Goal: Task Accomplishment & Management: Use online tool/utility

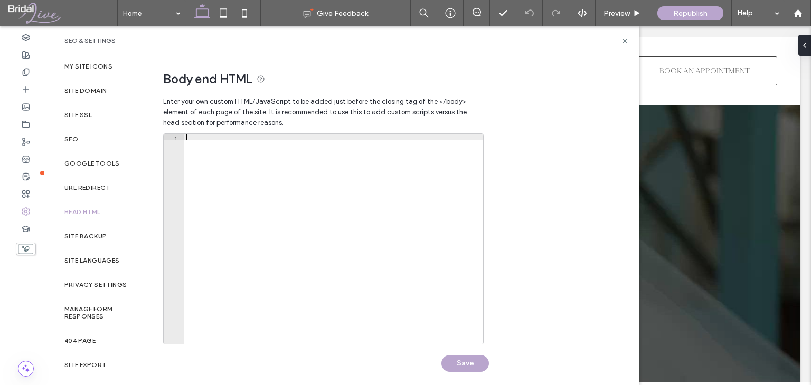
click at [227, 165] on div at bounding box center [333, 245] width 299 height 223
paste textarea "*********"
type textarea "*********"
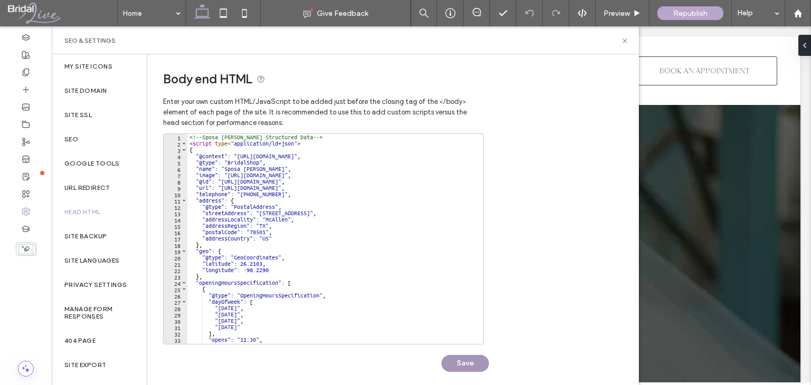
click at [452, 364] on button "Save" at bounding box center [465, 363] width 48 height 17
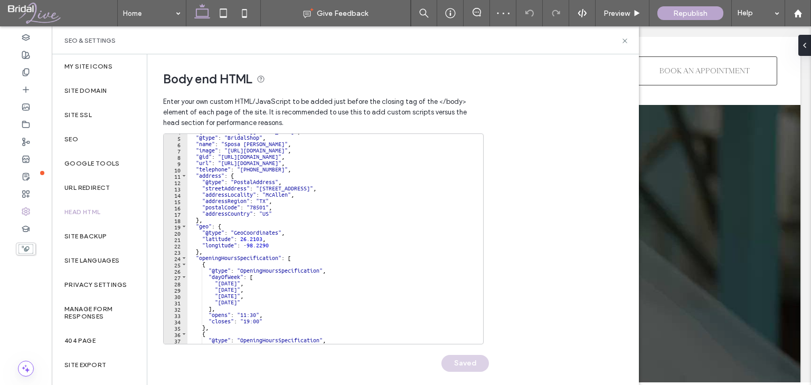
scroll to position [220, 0]
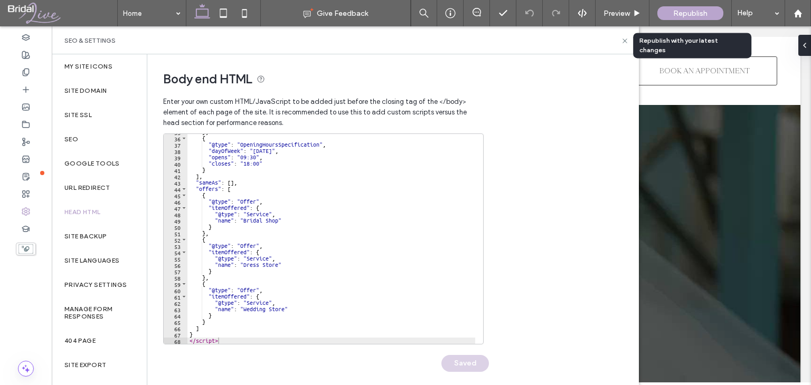
click at [677, 13] on span "Republish" at bounding box center [690, 13] width 34 height 9
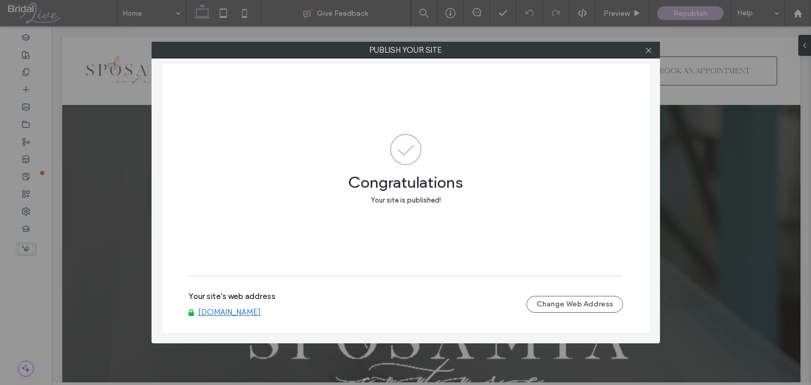
click at [73, 1] on div "Publish your site Congratulations Your site is published! Your site's web addre…" at bounding box center [405, 192] width 811 height 385
click at [644, 55] on div at bounding box center [649, 50] width 16 height 16
click at [650, 53] on icon at bounding box center [649, 50] width 8 height 8
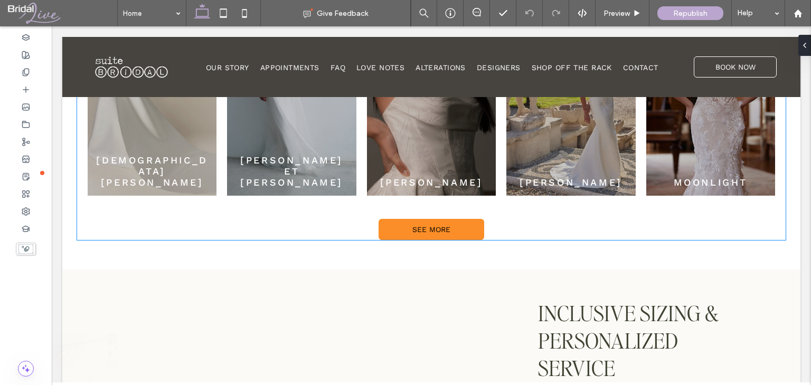
scroll to position [728, 0]
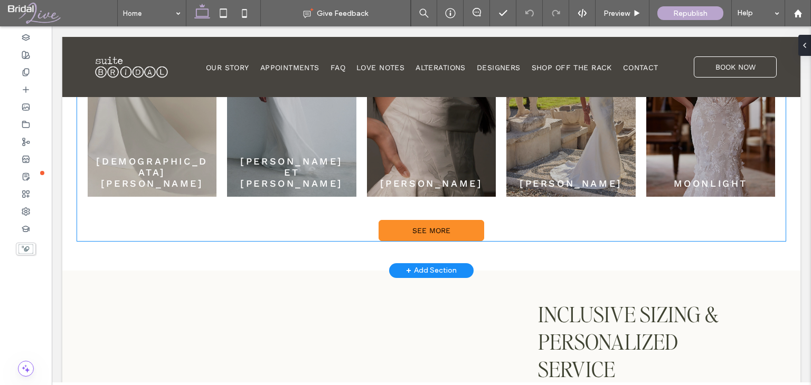
click at [503, 235] on div "Our Popular designer collections Explore a curated array of wedding gowns from …" at bounding box center [431, 59] width 708 height 364
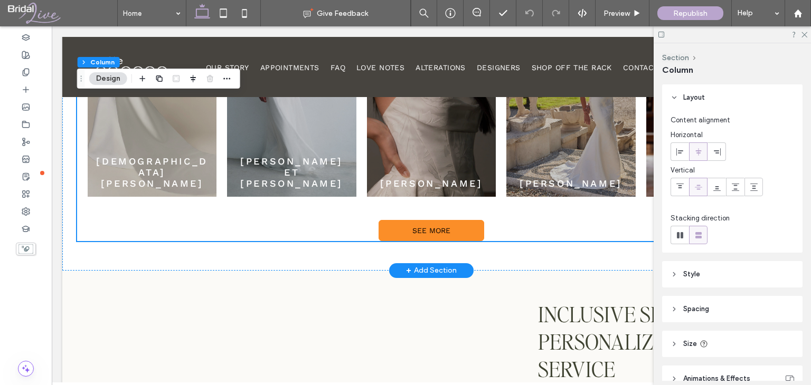
click at [500, 212] on div "Our Popular designer collections Explore a curated array of wedding gowns from …" at bounding box center [431, 59] width 708 height 364
click at [424, 267] on div "+ Add Section" at bounding box center [431, 271] width 51 height 12
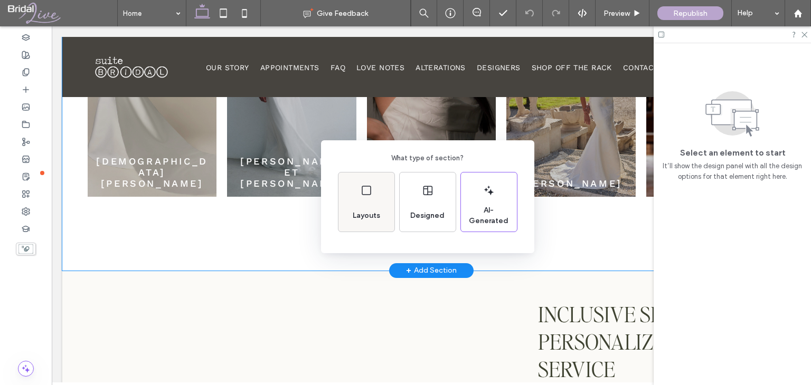
click at [363, 212] on span "Layouts" at bounding box center [366, 216] width 36 height 11
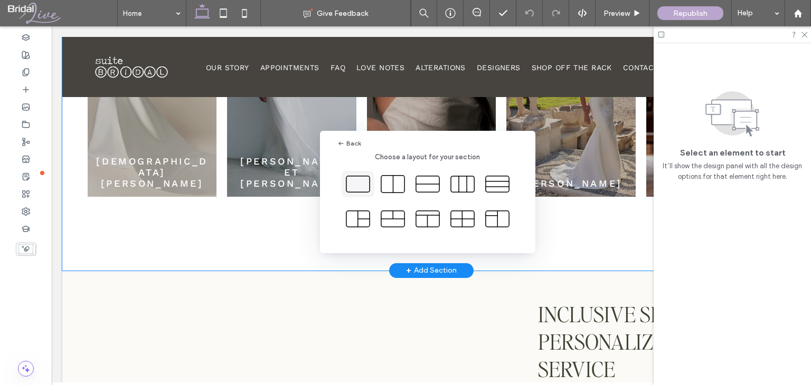
click at [362, 188] on icon at bounding box center [358, 184] width 26 height 26
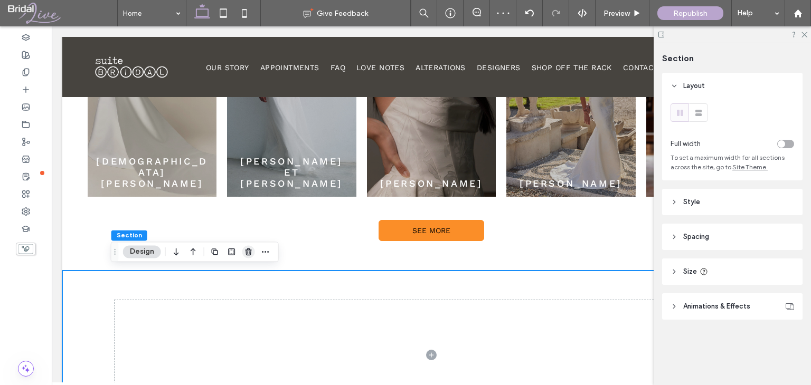
click at [249, 251] on icon "button" at bounding box center [248, 252] width 8 height 8
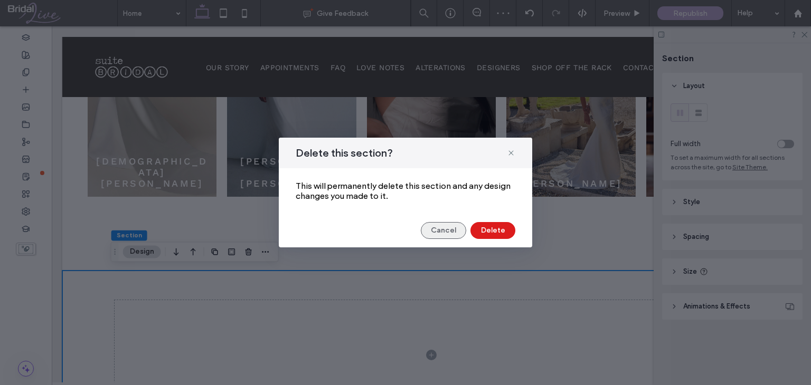
click at [449, 233] on button "Cancel" at bounding box center [443, 230] width 45 height 17
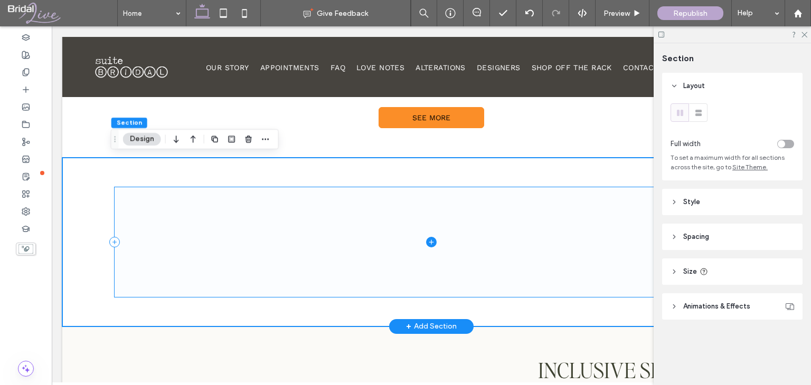
scroll to position [840, 0]
click at [319, 231] on span at bounding box center [432, 243] width 634 height 110
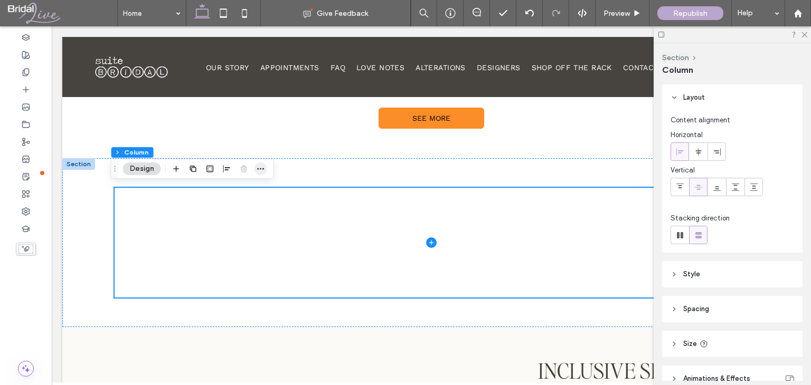
click at [262, 169] on use "button" at bounding box center [260, 169] width 7 height 2
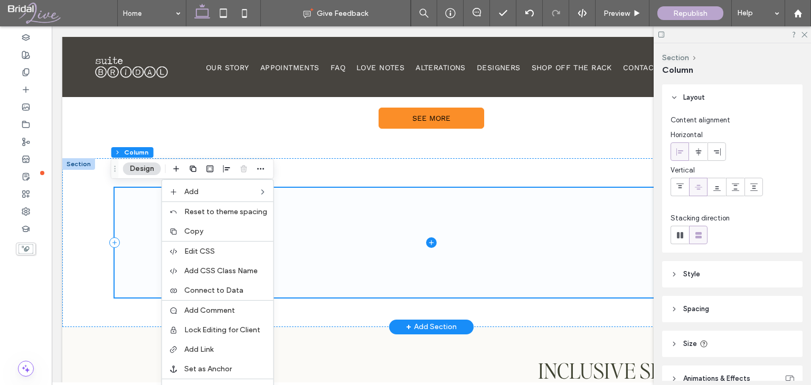
click at [363, 249] on span at bounding box center [432, 243] width 634 height 110
click at [314, 210] on span at bounding box center [432, 243] width 634 height 110
click at [454, 161] on div at bounding box center [432, 242] width 634 height 169
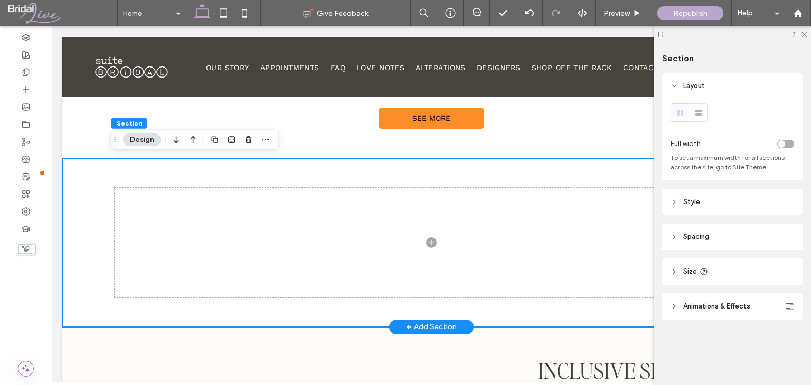
click at [264, 184] on div at bounding box center [432, 242] width 634 height 169
click at [245, 142] on icon "button" at bounding box center [248, 140] width 8 height 8
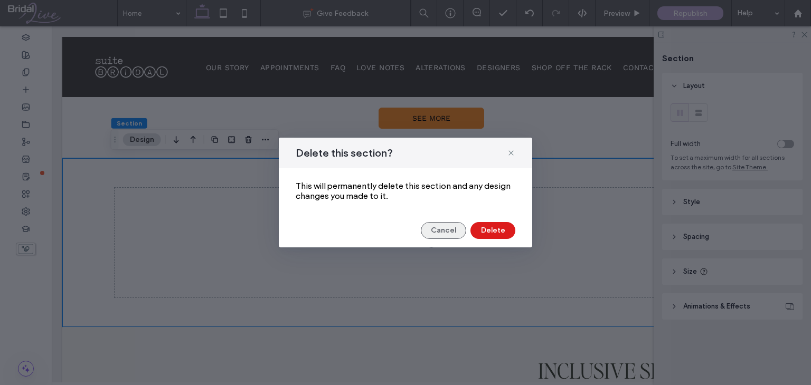
click at [449, 229] on button "Cancel" at bounding box center [443, 230] width 45 height 17
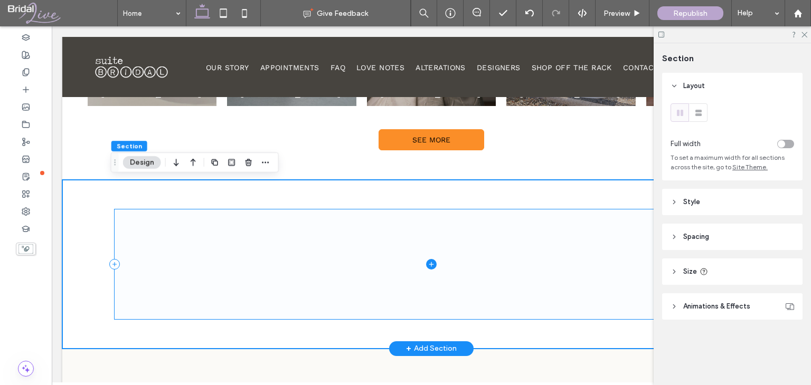
scroll to position [819, 0]
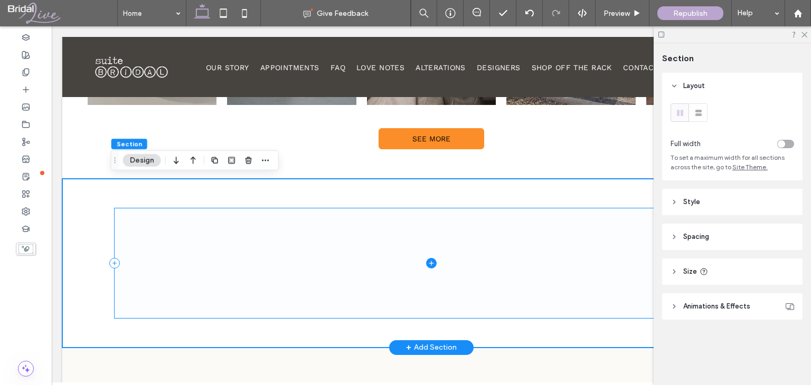
click at [249, 218] on span at bounding box center [432, 264] width 634 height 110
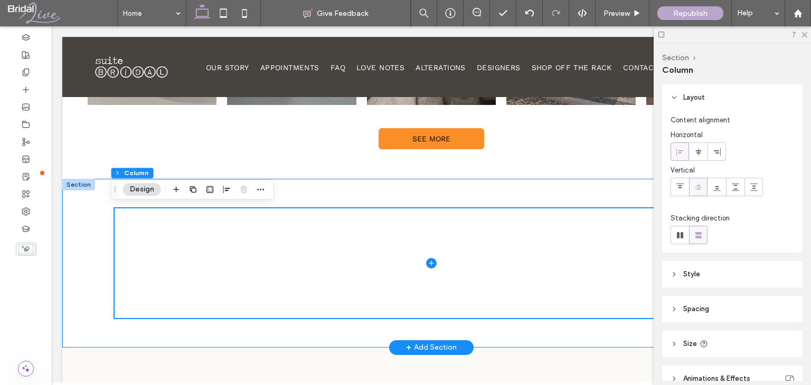
click at [287, 196] on div at bounding box center [432, 263] width 634 height 169
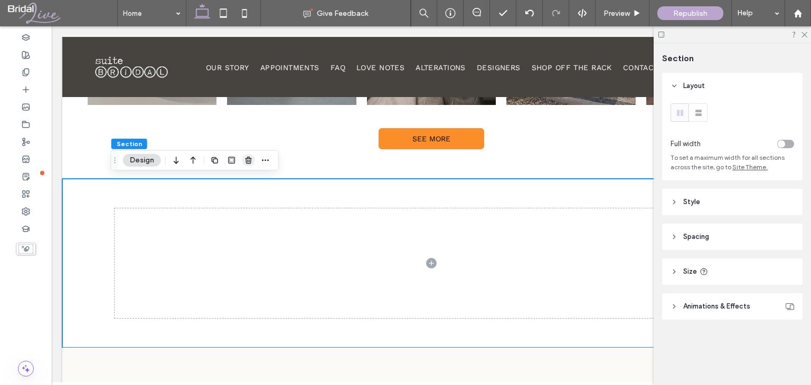
click at [250, 164] on icon "button" at bounding box center [248, 160] width 8 height 8
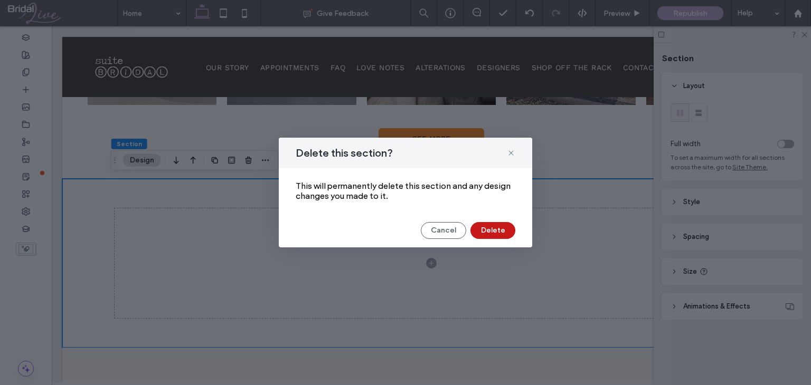
click at [502, 238] on button "Delete" at bounding box center [492, 230] width 45 height 17
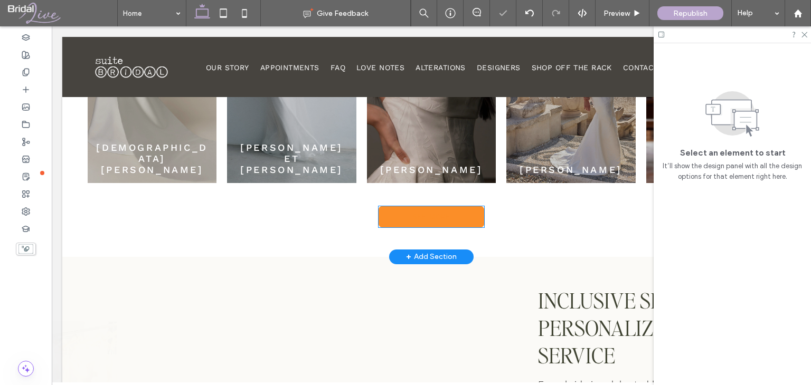
scroll to position [741, 0]
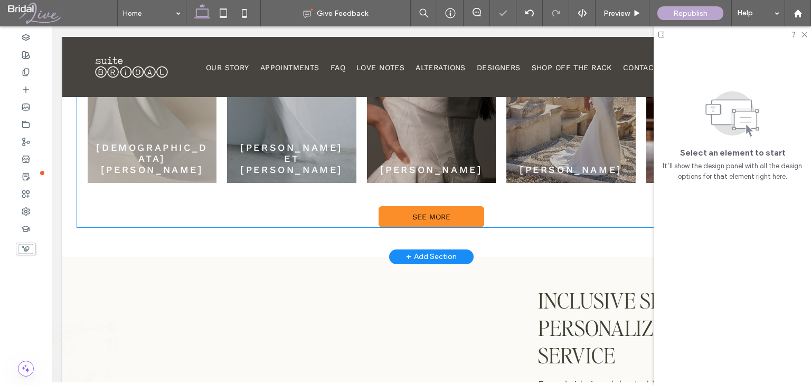
click at [507, 212] on div "Our Popular designer collections Explore a curated array of wedding gowns from …" at bounding box center [431, 45] width 708 height 364
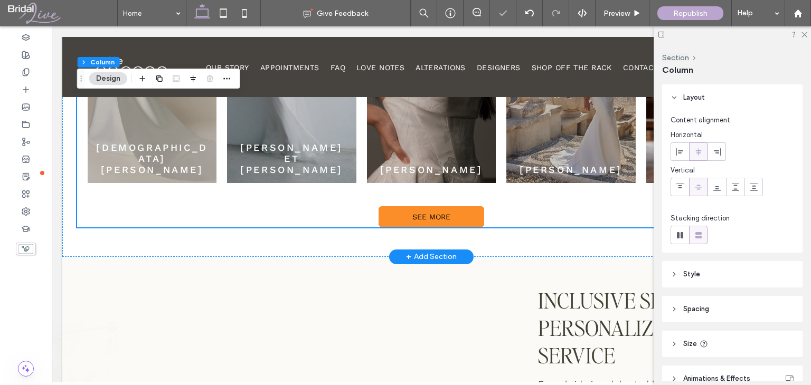
click at [495, 213] on div "Our Popular designer collections Explore a curated array of wedding gowns from …" at bounding box center [431, 45] width 708 height 364
click at [144, 77] on icon "button" at bounding box center [142, 78] width 8 height 8
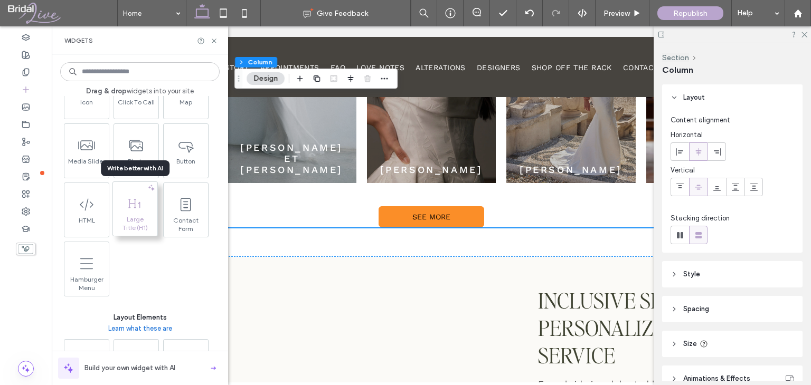
scroll to position [116, 0]
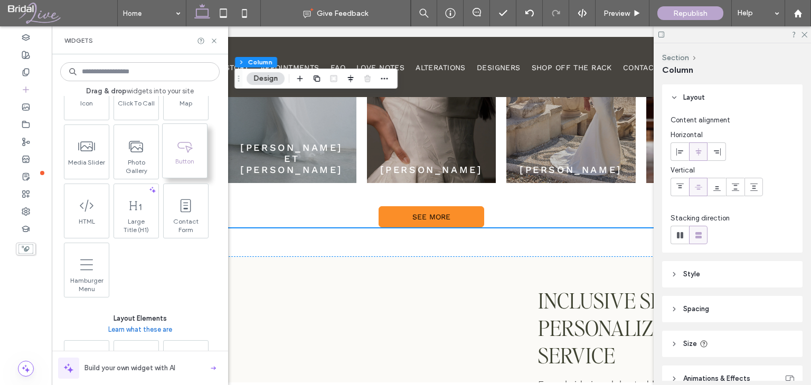
click at [177, 169] on span "Button" at bounding box center [185, 164] width 44 height 15
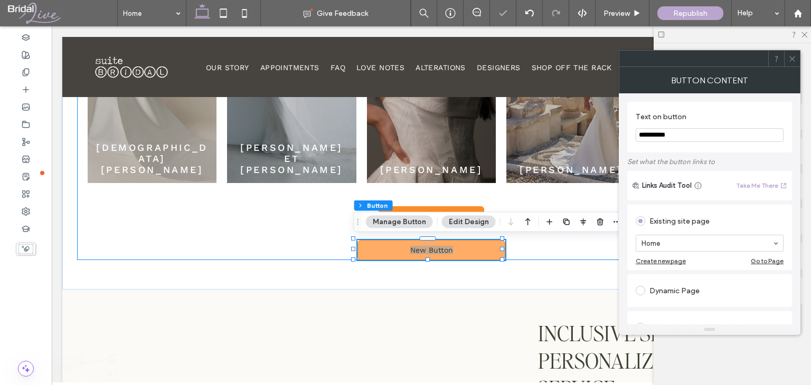
type input "**"
drag, startPoint x: 676, startPoint y: 137, endPoint x: 621, endPoint y: 137, distance: 54.9
click at [621, 137] on div "**********" at bounding box center [710, 208] width 182 height 231
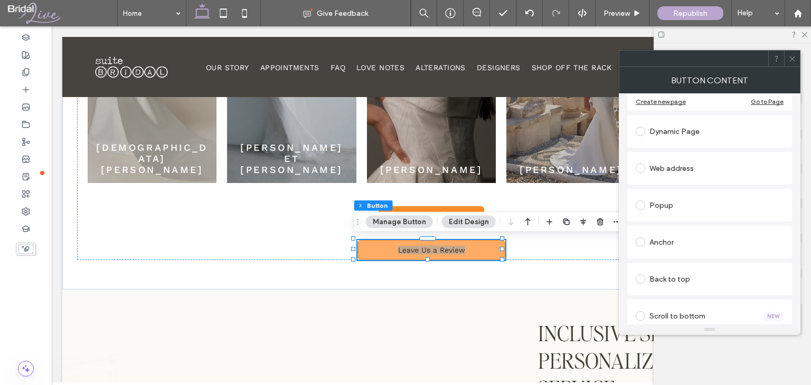
scroll to position [160, 0]
type input "**********"
click at [642, 170] on span at bounding box center [641, 168] width 10 height 10
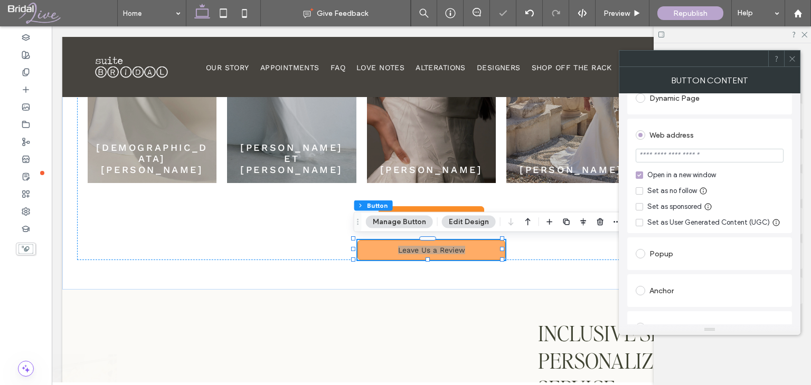
click at [677, 158] on input "url" at bounding box center [710, 156] width 148 height 14
paste input "**********"
type input "**********"
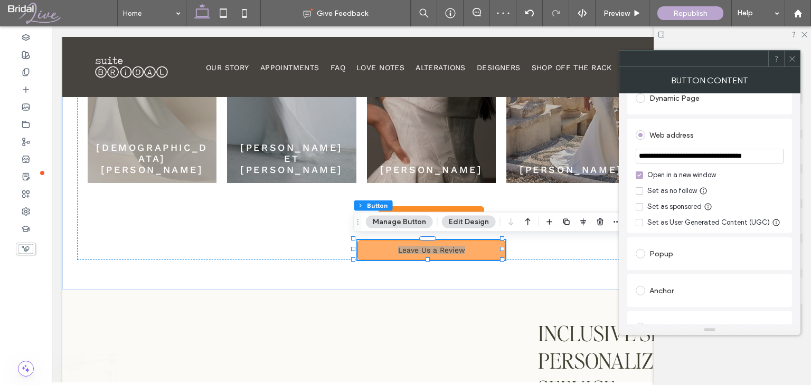
click at [790, 61] on use at bounding box center [791, 58] width 5 height 5
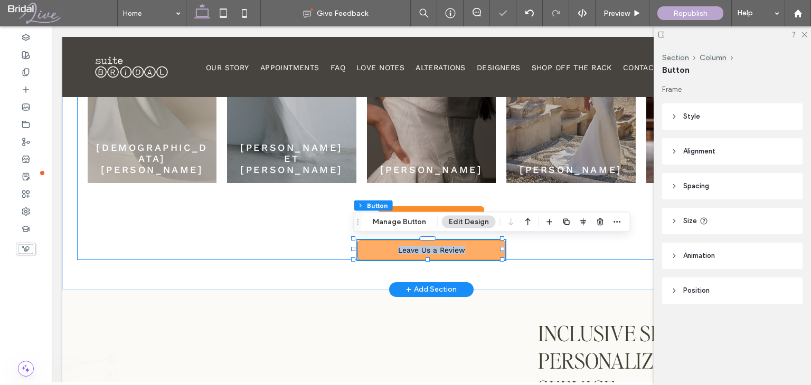
click at [333, 231] on div "Our Popular designer collections Explore a curated array of wedding gowns from …" at bounding box center [431, 61] width 708 height 397
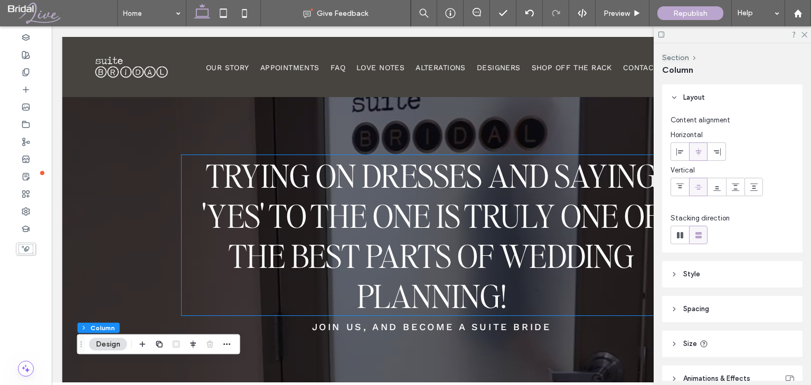
scroll to position [10, 0]
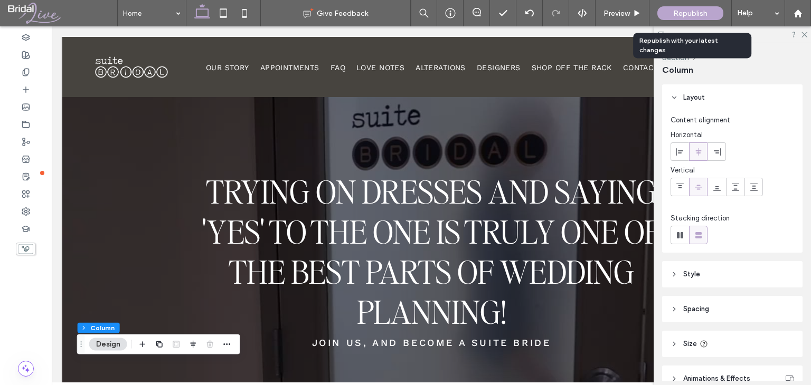
click at [679, 15] on span "Republish" at bounding box center [690, 13] width 34 height 9
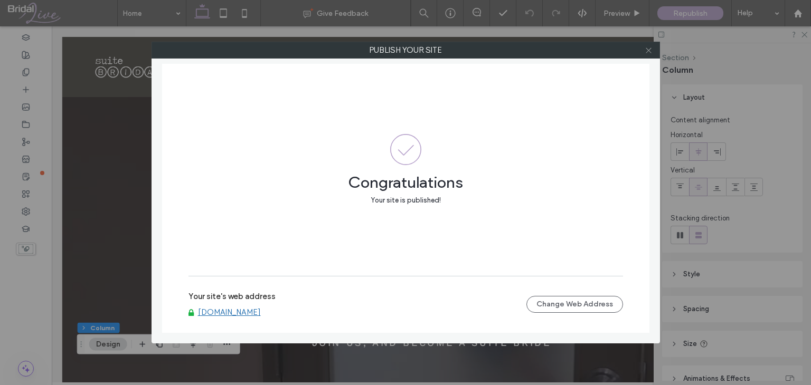
click at [650, 49] on use at bounding box center [648, 50] width 5 height 5
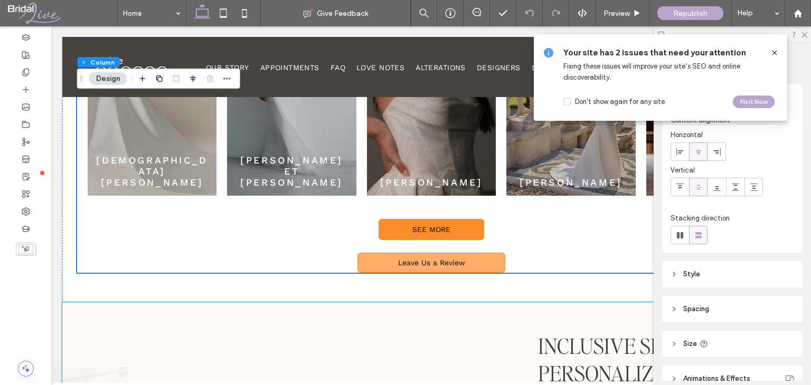
scroll to position [783, 0]
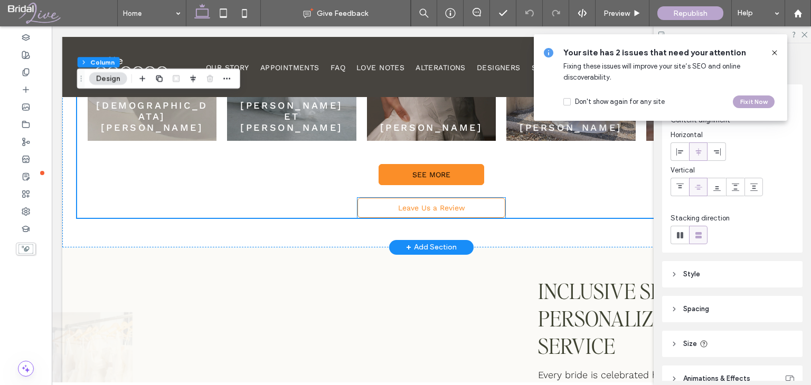
click at [437, 210] on span "Leave Us a Review" at bounding box center [431, 208] width 67 height 8
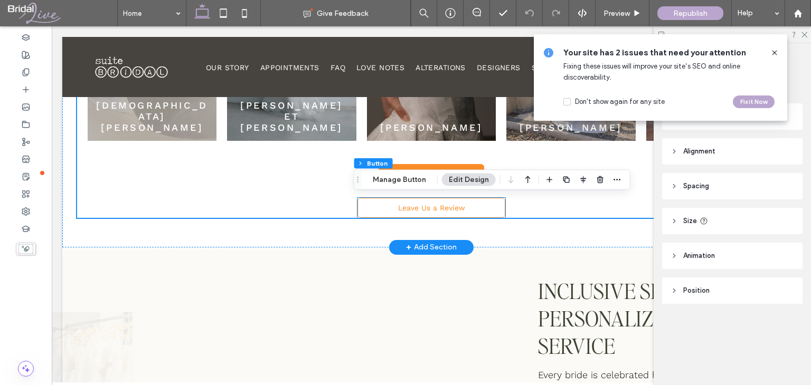
type input "**"
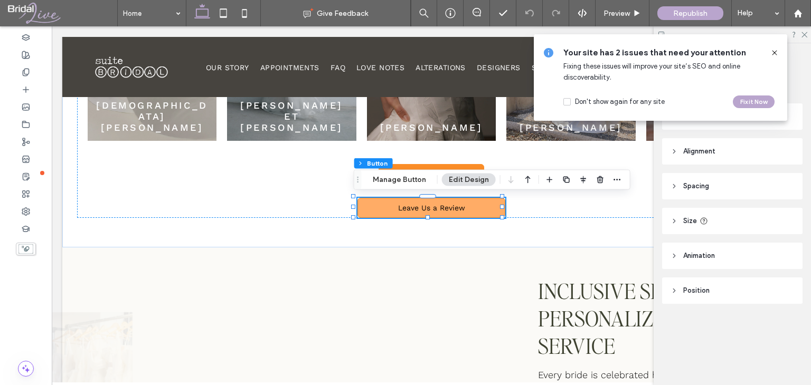
click at [475, 181] on button "Edit Design" at bounding box center [469, 180] width 54 height 13
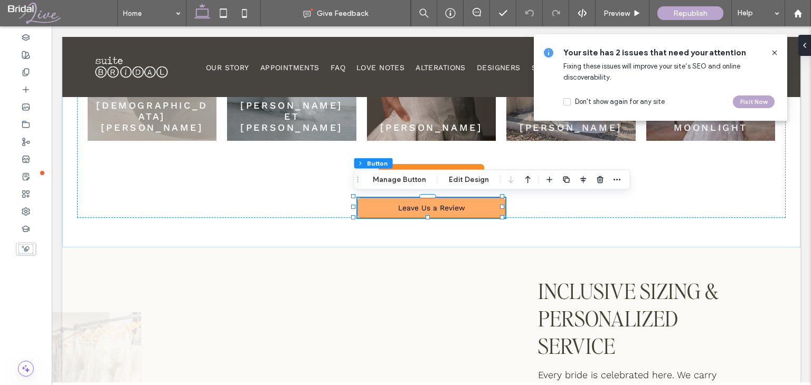
click at [773, 55] on icon at bounding box center [774, 53] width 8 height 8
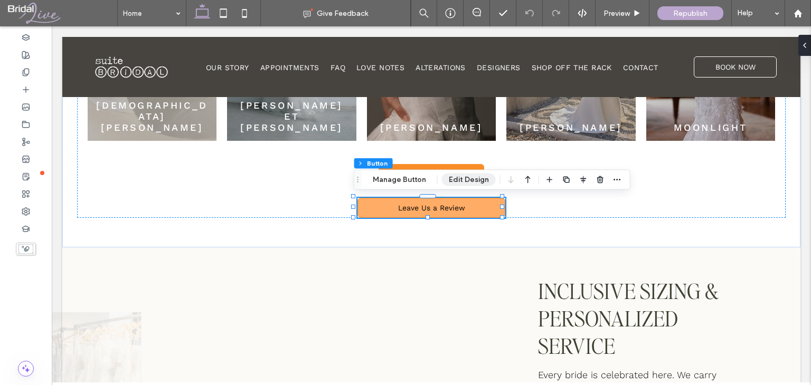
click at [469, 185] on button "Edit Design" at bounding box center [469, 180] width 54 height 13
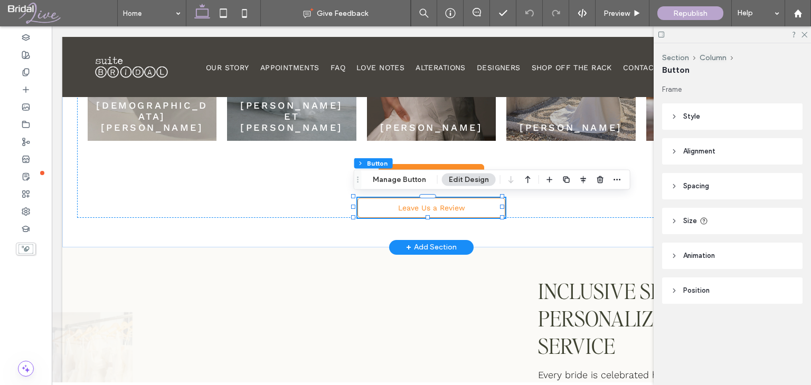
click at [450, 208] on span "Leave Us a Review" at bounding box center [431, 208] width 67 height 8
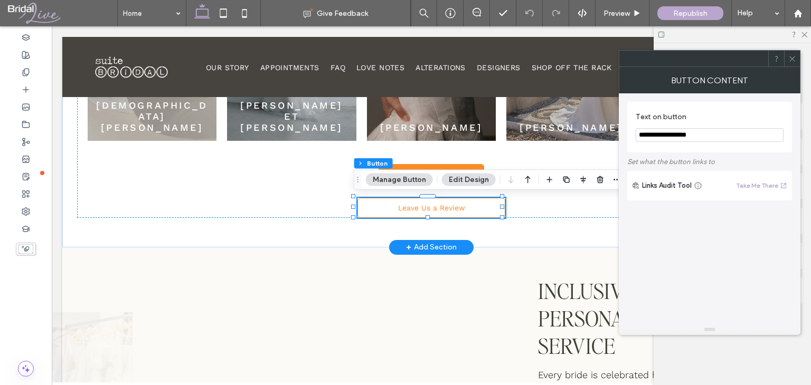
type input "*"
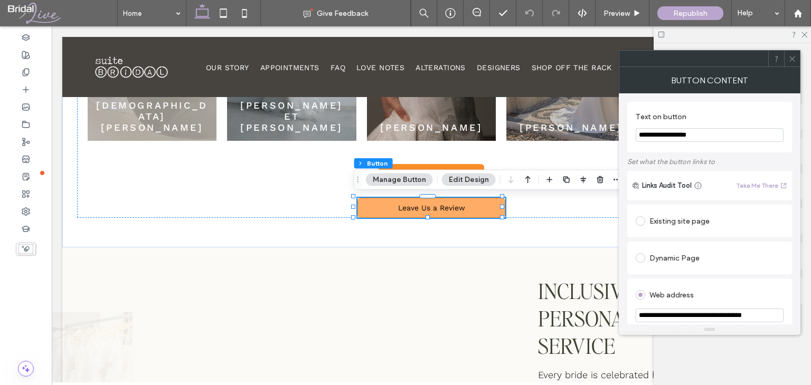
click at [701, 136] on input "**********" at bounding box center [710, 135] width 148 height 14
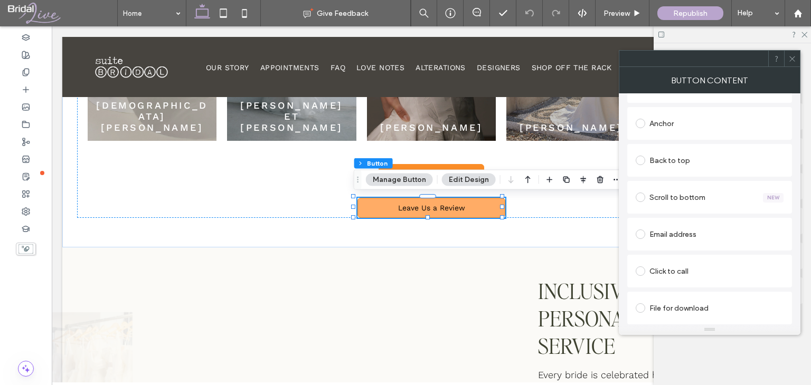
scroll to position [0, 0]
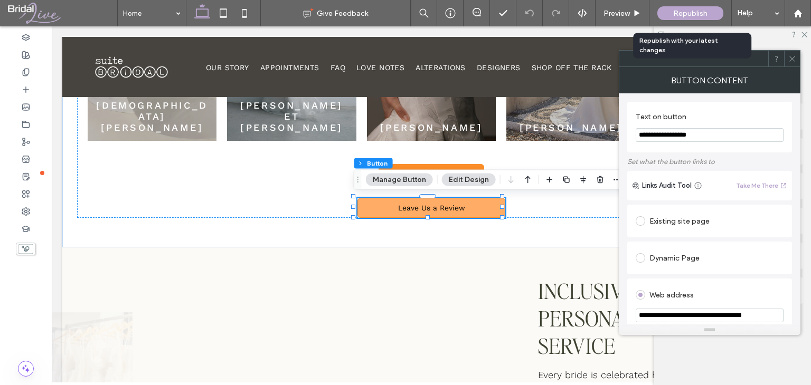
click at [702, 12] on span "Republish" at bounding box center [690, 13] width 34 height 9
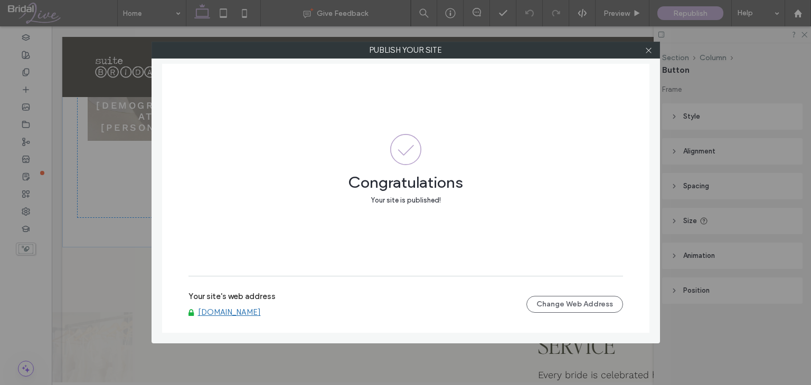
click at [119, 130] on div "Publish your site Congratulations Your site is published! Your site's web addre…" at bounding box center [405, 192] width 811 height 385
click at [647, 52] on icon at bounding box center [649, 50] width 8 height 8
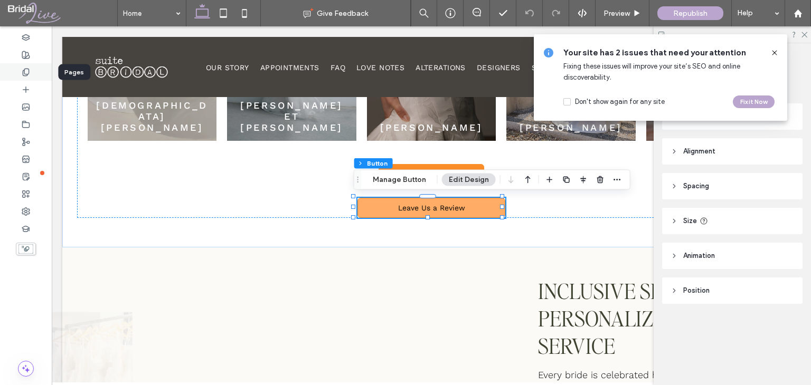
click at [30, 70] on icon at bounding box center [26, 72] width 8 height 8
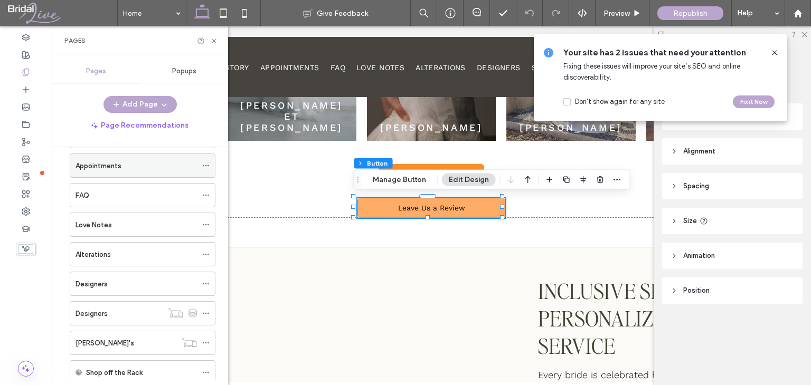
scroll to position [80, 0]
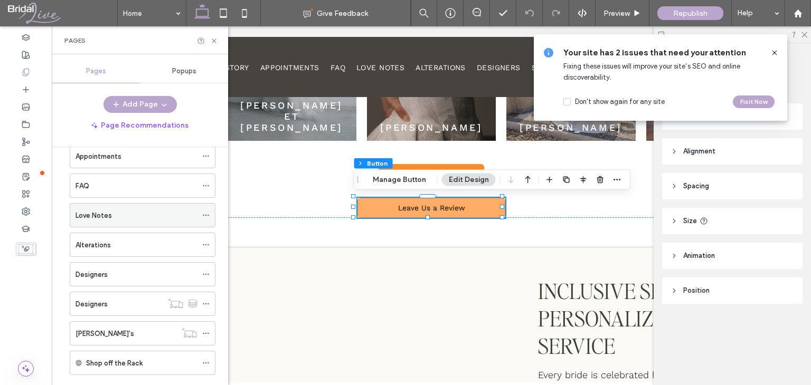
click at [200, 216] on div "Love Notes" at bounding box center [143, 215] width 146 height 24
click at [205, 214] on icon at bounding box center [205, 215] width 7 height 7
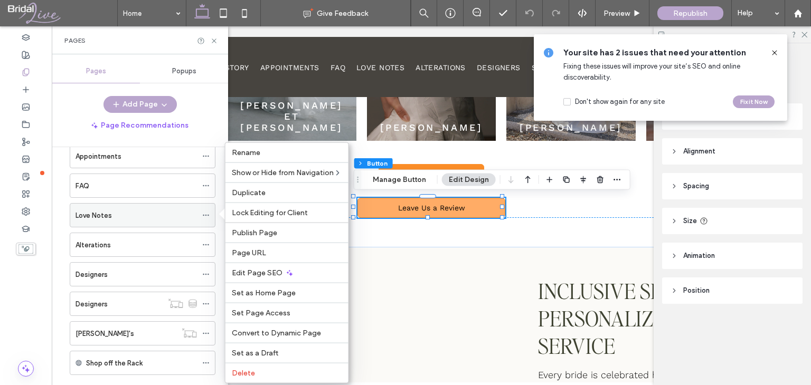
click at [184, 216] on div "Love Notes" at bounding box center [135, 215] width 121 height 11
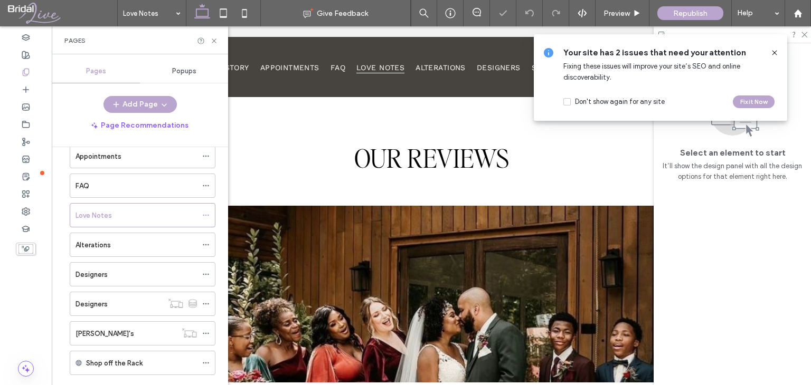
click at [777, 58] on span at bounding box center [774, 53] width 8 height 12
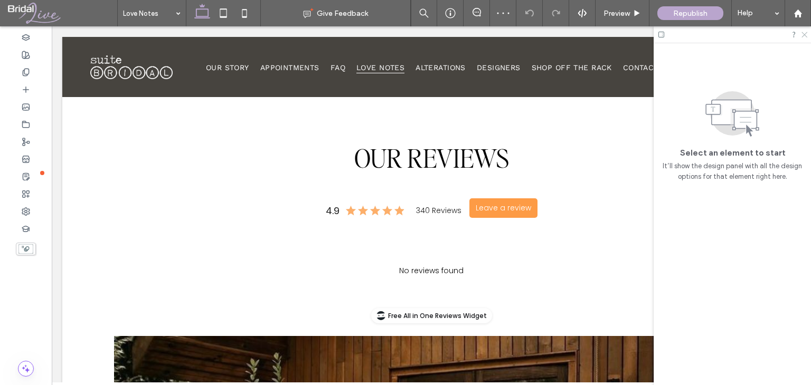
click at [803, 34] on icon at bounding box center [803, 34] width 7 height 7
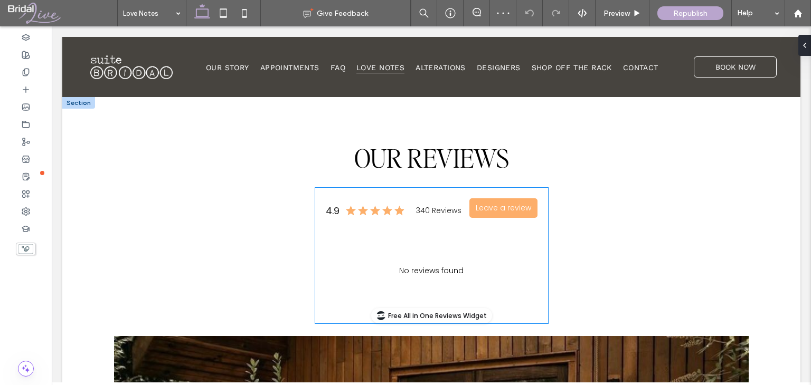
click at [508, 203] on button "Leave a review" at bounding box center [503, 209] width 68 height 20
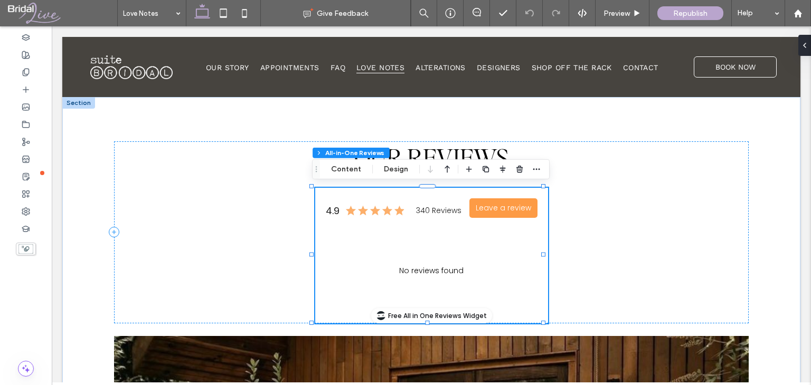
click at [522, 225] on div "4.9 340 Reviews Leave a review" at bounding box center [431, 208] width 233 height 41
click at [476, 249] on div "No reviews found" at bounding box center [431, 271] width 233 height 64
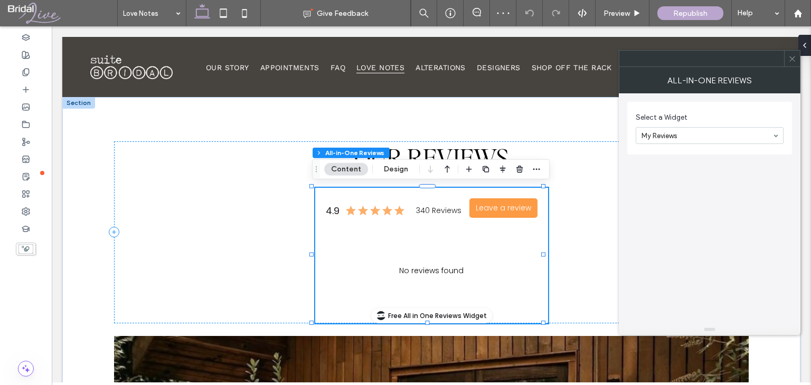
click at [537, 207] on div "4.9 340 Reviews Leave a review" at bounding box center [431, 208] width 233 height 41
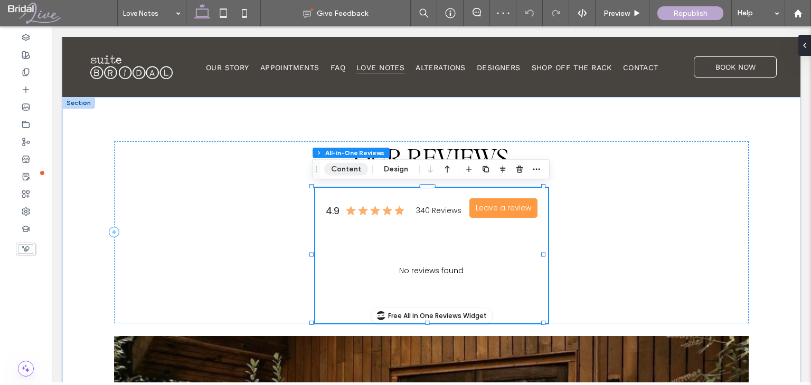
click at [357, 169] on button "Content" at bounding box center [346, 169] width 44 height 13
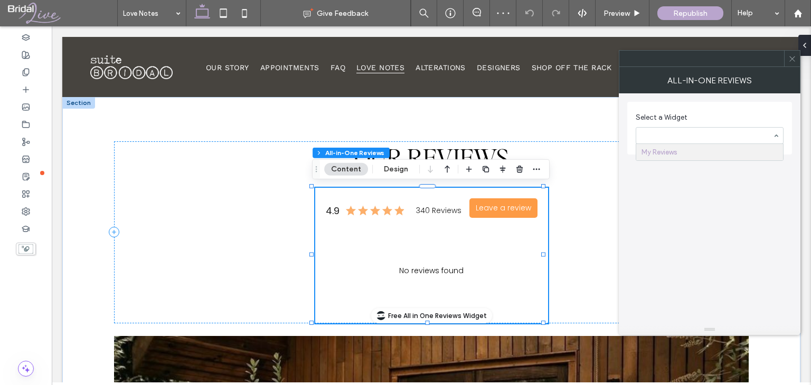
click at [522, 248] on div "No reviews found" at bounding box center [431, 271] width 233 height 64
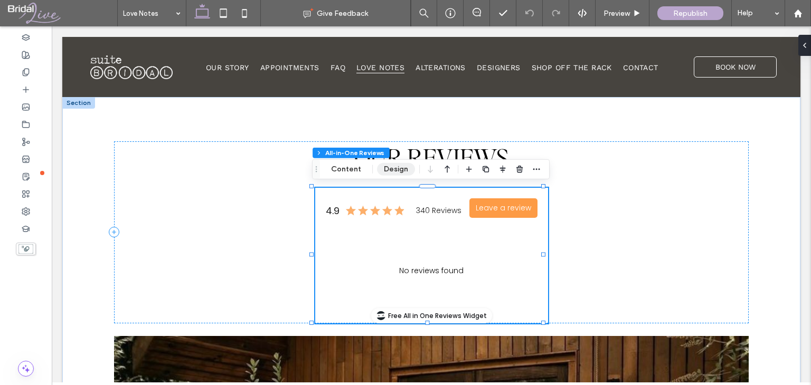
click at [391, 168] on button "Design" at bounding box center [396, 169] width 38 height 13
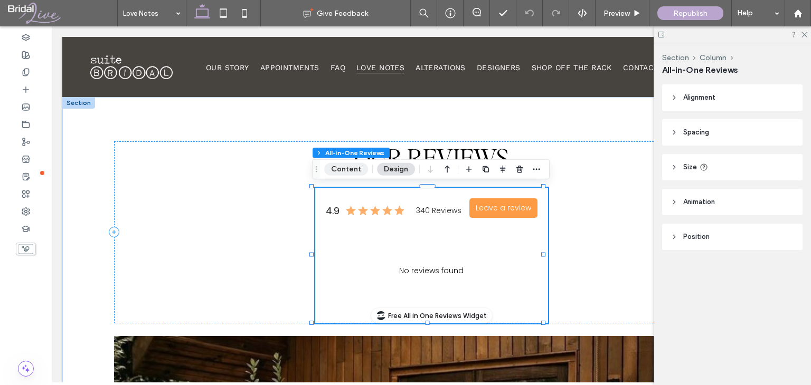
click at [355, 174] on button "Content" at bounding box center [346, 169] width 44 height 13
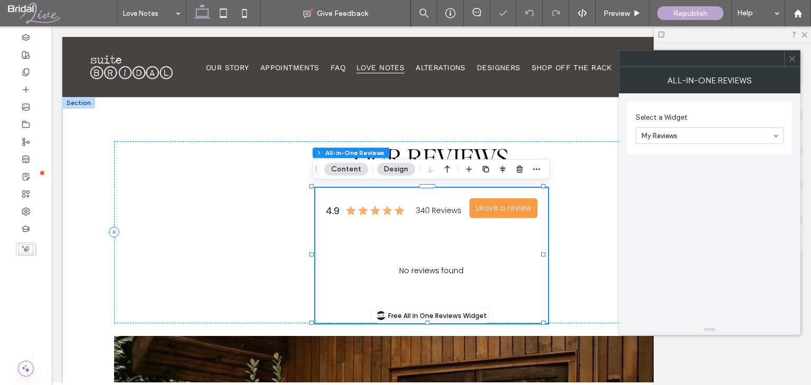
click at [642, 216] on div "Select a Widget My Reviews" at bounding box center [709, 208] width 165 height 231
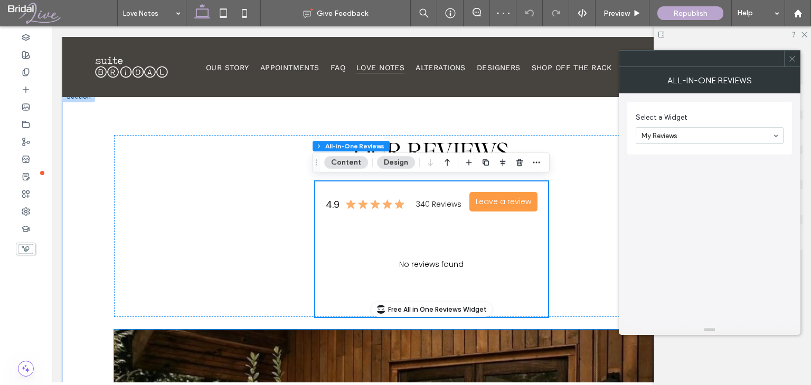
scroll to position [3, 0]
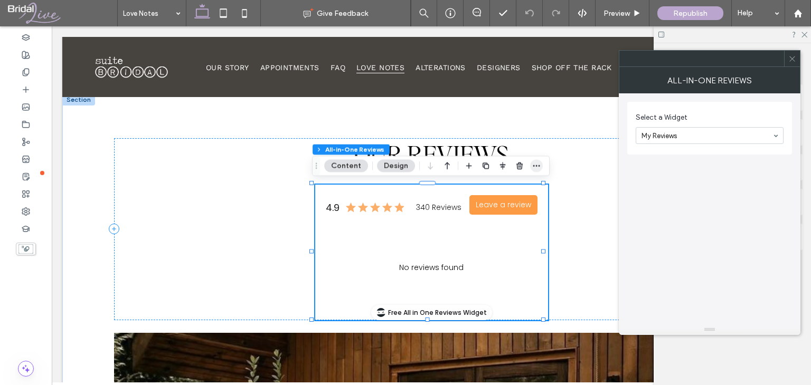
click at [533, 166] on use "button" at bounding box center [536, 166] width 7 height 2
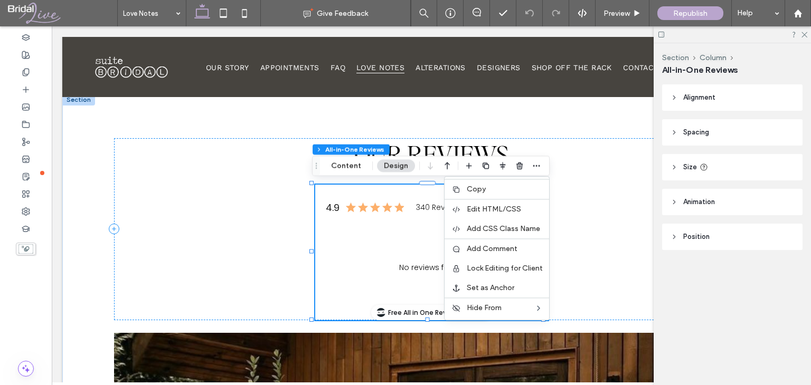
click at [679, 95] on header "Alignment" at bounding box center [732, 97] width 140 height 26
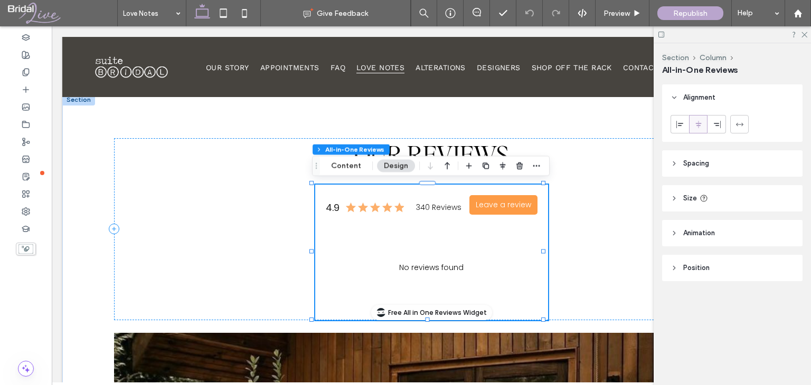
click at [437, 220] on div "4.9 340 Reviews Leave a review" at bounding box center [431, 205] width 233 height 41
click at [440, 236] on div "No reviews found" at bounding box center [431, 268] width 233 height 64
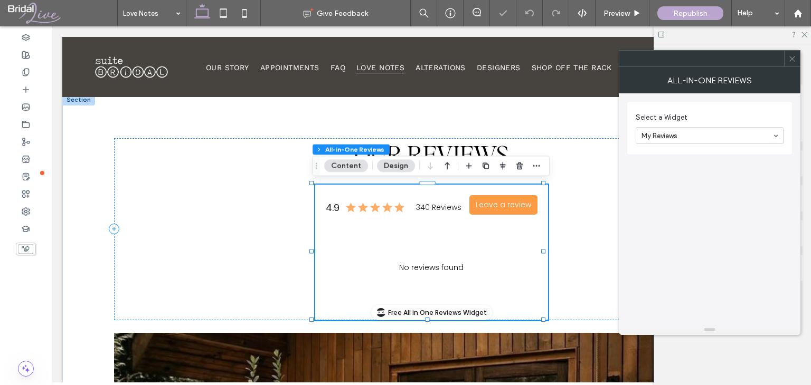
click at [441, 205] on p "340 Reviews" at bounding box center [438, 207] width 45 height 11
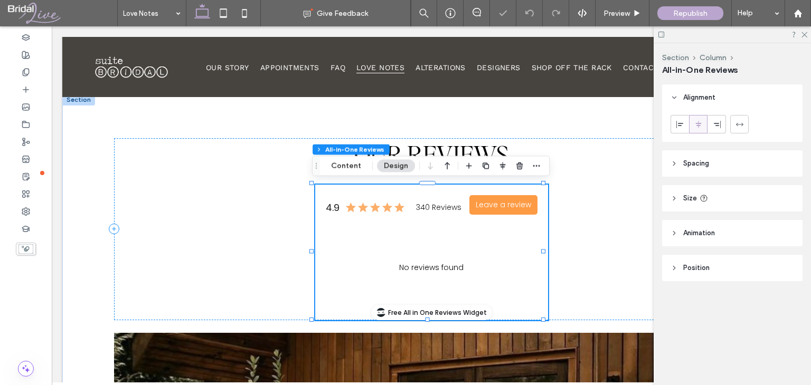
drag, startPoint x: 441, startPoint y: 205, endPoint x: 437, endPoint y: 220, distance: 15.4
click at [437, 220] on div "4.9 340 Reviews Leave a review" at bounding box center [431, 205] width 233 height 41
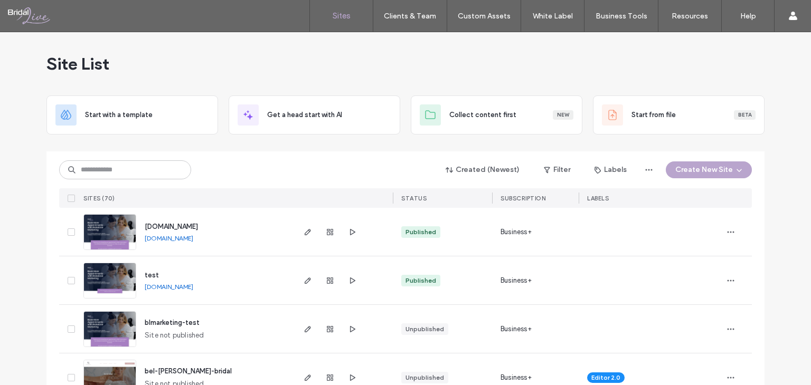
click at [122, 172] on input at bounding box center [125, 169] width 132 height 19
type input "***"
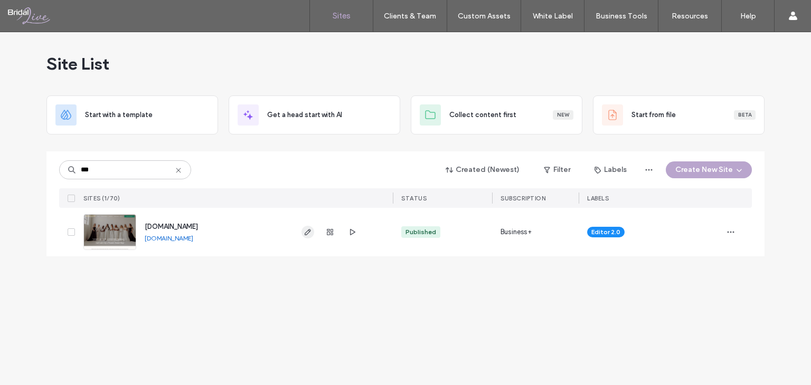
click at [306, 237] on span "button" at bounding box center [307, 232] width 13 height 13
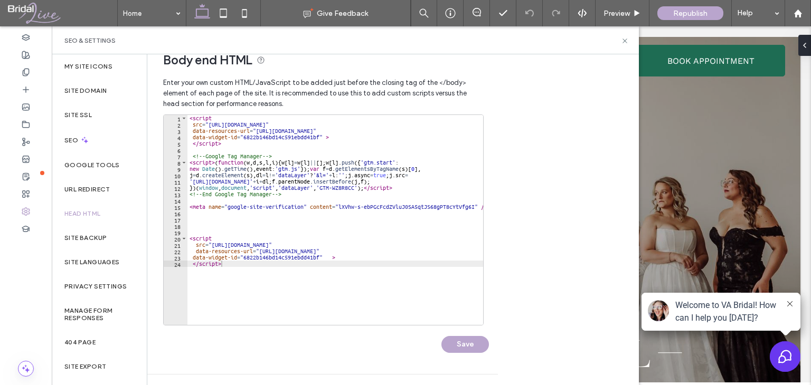
type textarea "*********"
click at [231, 268] on div "< script src = "[URL][DOMAIN_NAME]" data-resources-url = "[URL][DOMAIN_NAME]" d…" at bounding box center [338, 222] width 302 height 215
paste textarea "*********"
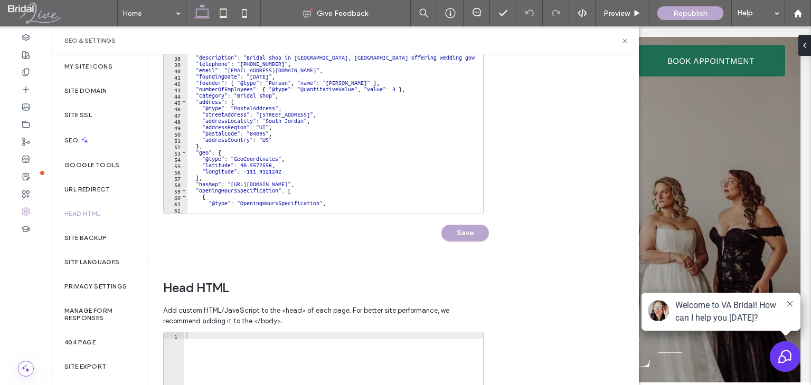
scroll to position [188, 0]
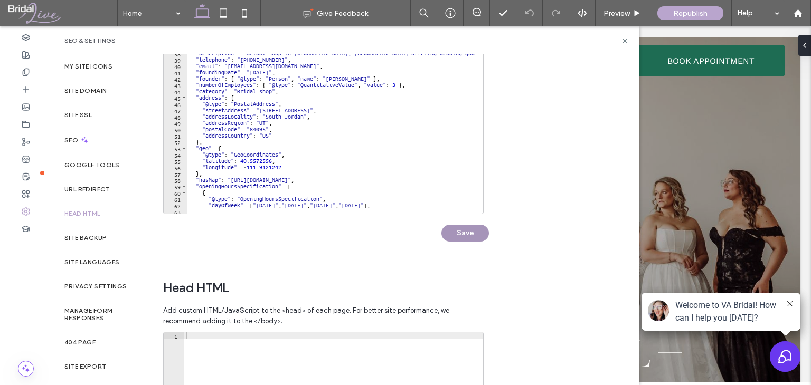
type textarea "*********"
click at [452, 232] on button "Save" at bounding box center [465, 233] width 48 height 17
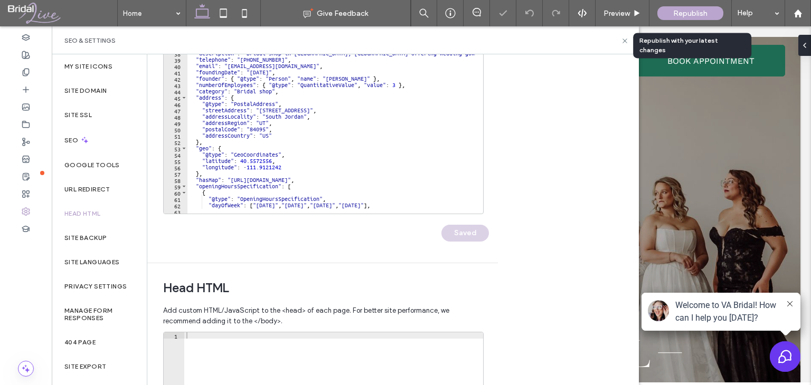
scroll to position [0, 0]
click at [682, 15] on span "Republish" at bounding box center [690, 13] width 34 height 9
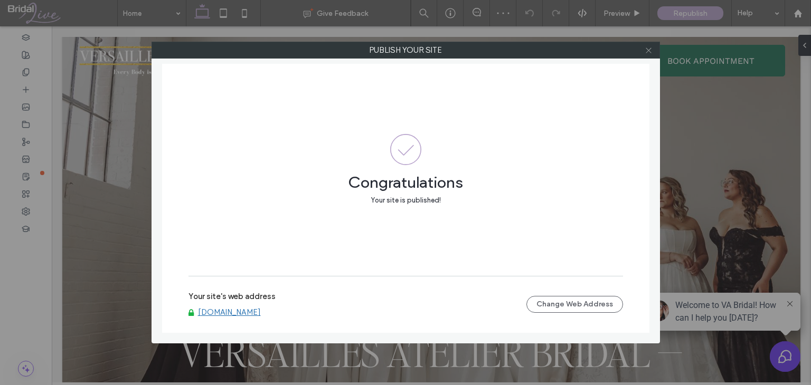
click at [647, 50] on icon at bounding box center [649, 50] width 8 height 8
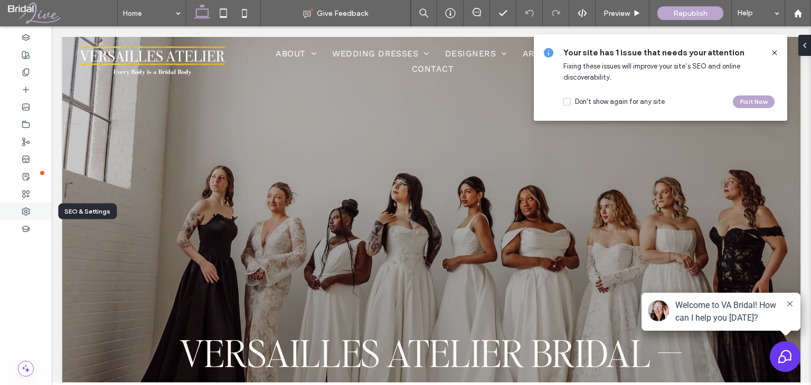
click at [25, 210] on use at bounding box center [25, 211] width 7 height 7
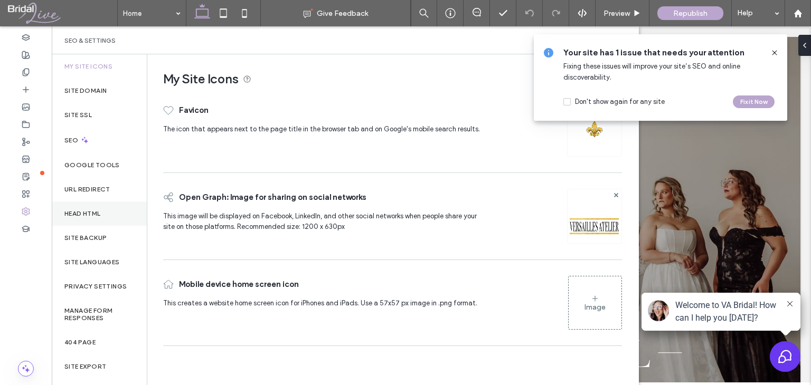
click at [100, 210] on label "Head HTML" at bounding box center [82, 213] width 36 height 7
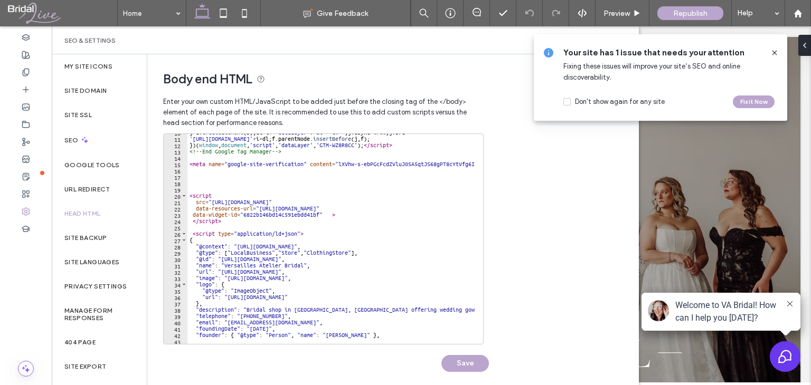
scroll to position [63, 0]
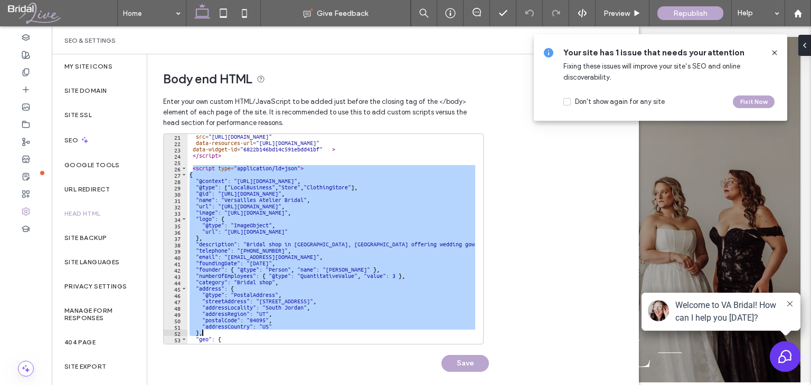
drag, startPoint x: 192, startPoint y: 231, endPoint x: 320, endPoint y: 348, distance: 173.8
click at [320, 348] on div "**********" at bounding box center [326, 258] width 326 height 249
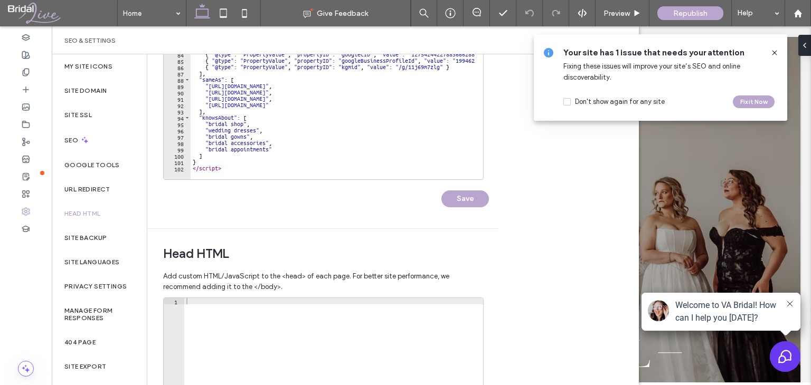
scroll to position [164, 0]
click at [299, 160] on div "} ] , "acceptsReservations" : true , "areaServed" : [ { "@type" : "City" , "nam…" at bounding box center [426, 76] width 470 height 215
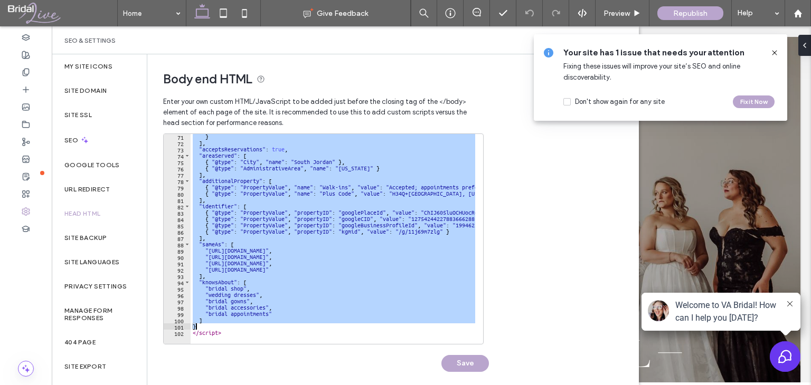
scroll to position [8, 0]
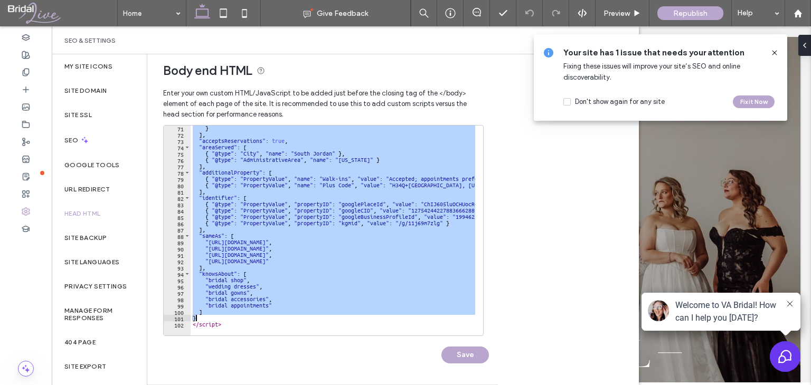
click at [232, 321] on div "} ] , "acceptsReservations" : true , "areaServed" : [ { "@type" : "City" , "nam…" at bounding box center [333, 231] width 285 height 210
click at [239, 324] on div "} ] , "acceptsReservations" : true , "areaServed" : [ { "@type" : "City" , "nam…" at bounding box center [426, 232] width 470 height 215
type textarea "* *********"
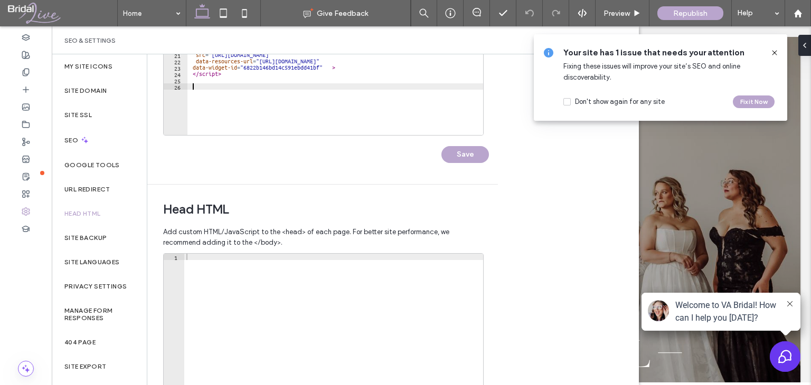
scroll to position [215, 0]
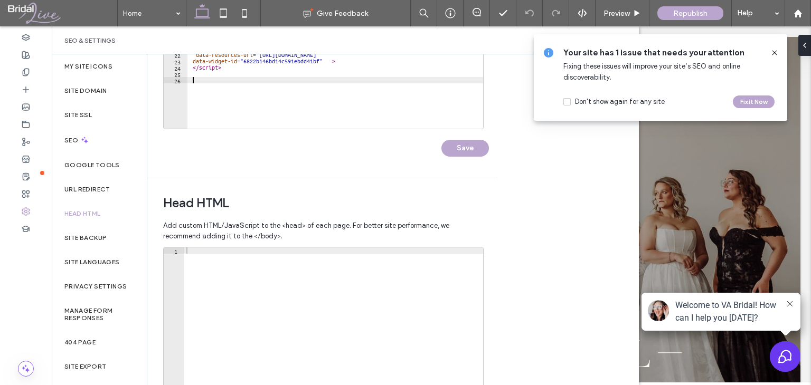
click at [392, 290] on div at bounding box center [333, 359] width 299 height 223
paste textarea "*********"
type textarea "*********"
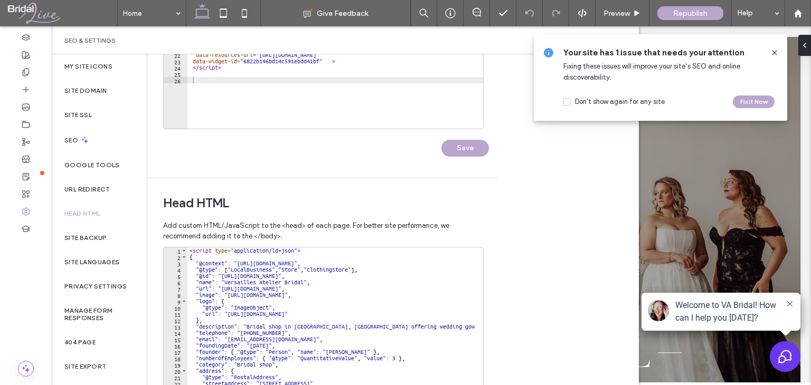
scroll to position [338, 0]
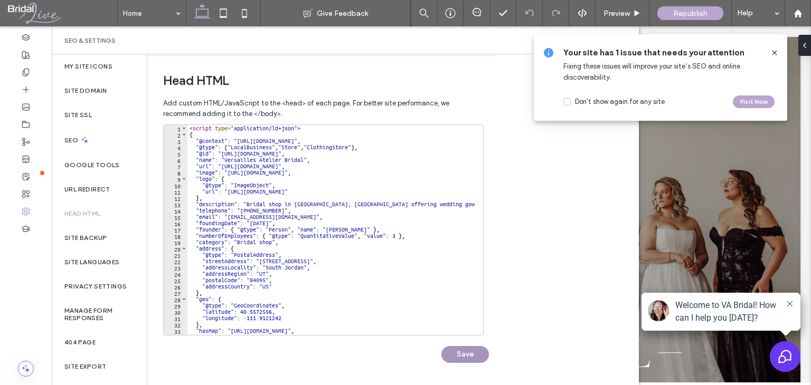
click at [467, 352] on button "Save" at bounding box center [465, 354] width 48 height 17
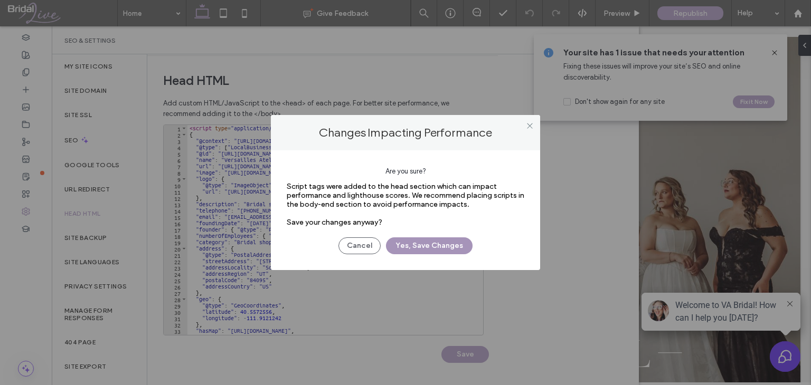
click at [432, 248] on button "Yes, Save Changes" at bounding box center [429, 246] width 87 height 17
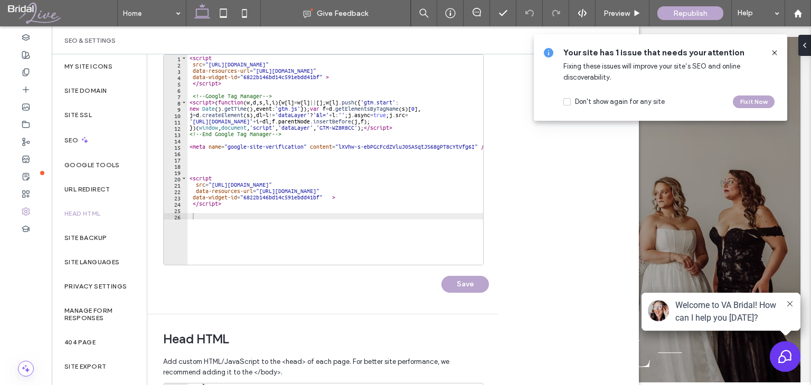
scroll to position [0, 0]
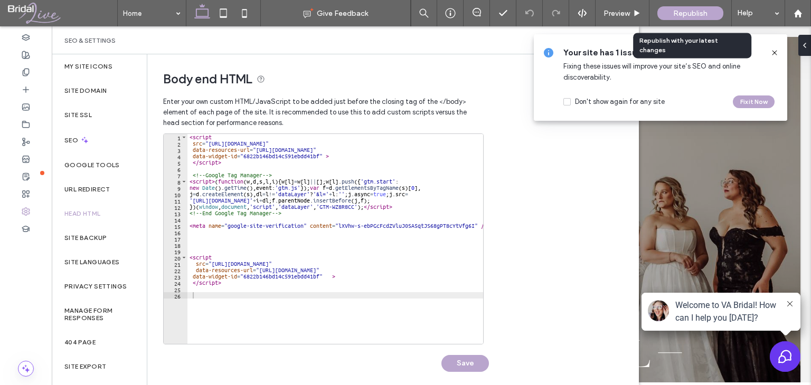
click at [678, 20] on div "Republish" at bounding box center [690, 13] width 66 height 14
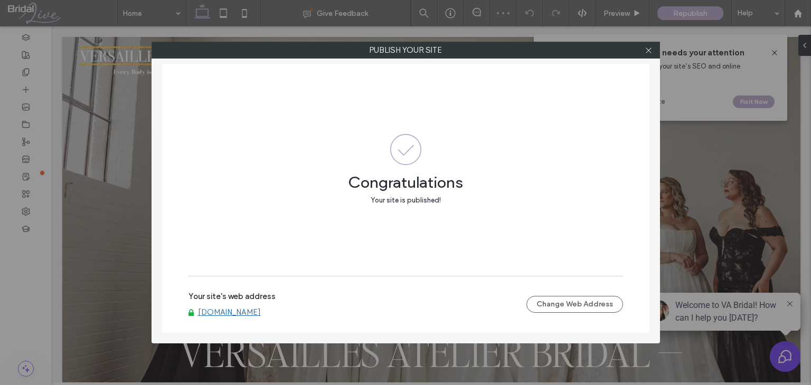
click at [653, 47] on icon at bounding box center [649, 50] width 8 height 8
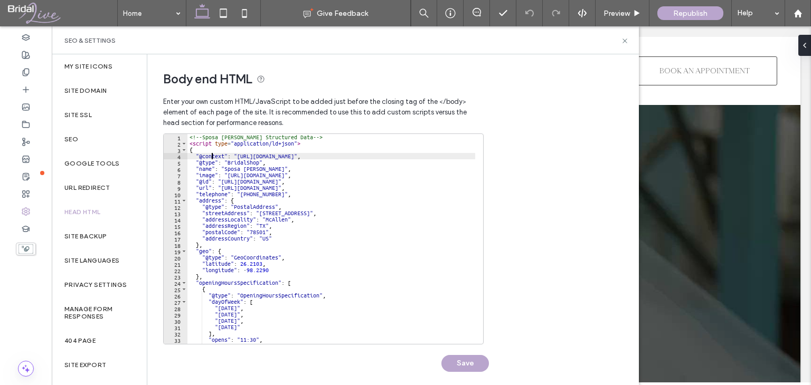
click at [211, 157] on div "<!-- Sposa Mia Couture Structured Data --> < script type = "application/ld+json…" at bounding box center [331, 245] width 288 height 223
type textarea "* *********"
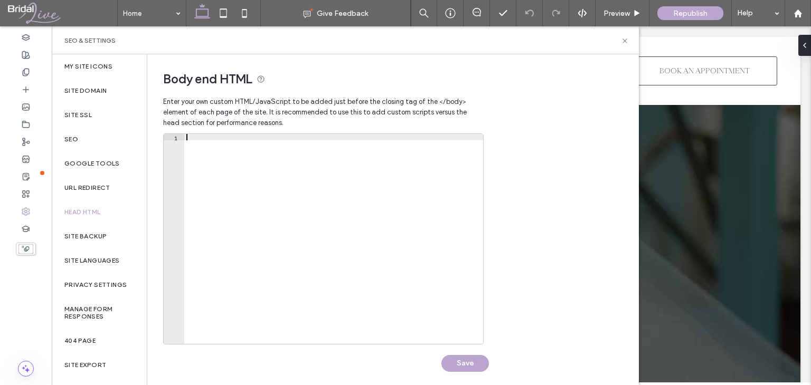
click at [324, 206] on div at bounding box center [333, 245] width 299 height 223
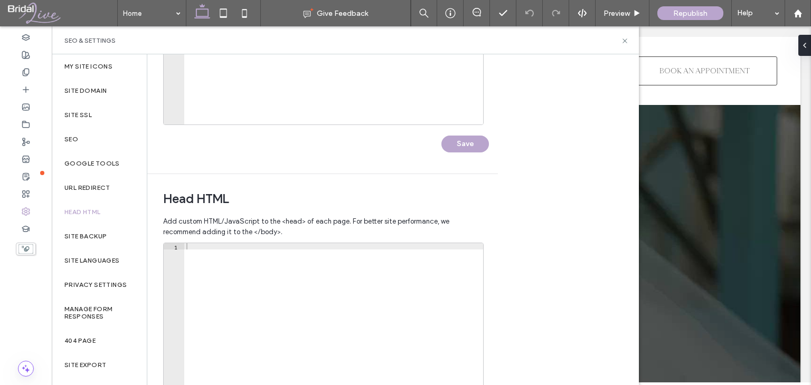
scroll to position [247, 0]
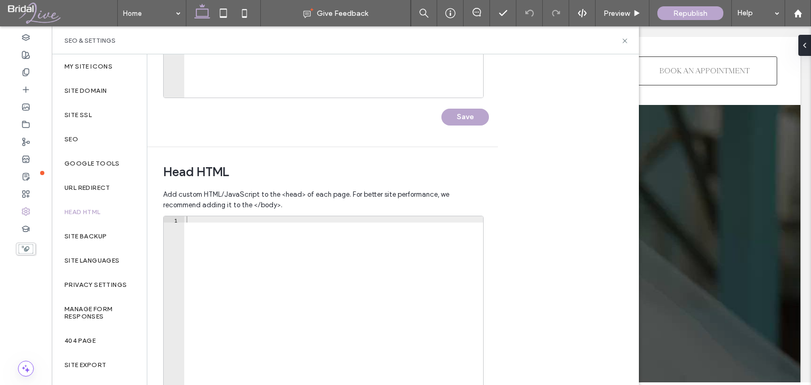
click at [284, 310] on div at bounding box center [333, 327] width 299 height 223
paste textarea "*********"
type textarea "*********"
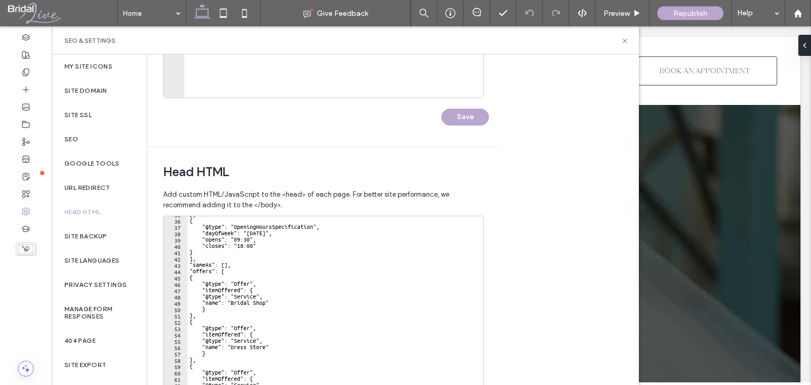
scroll to position [338, 0]
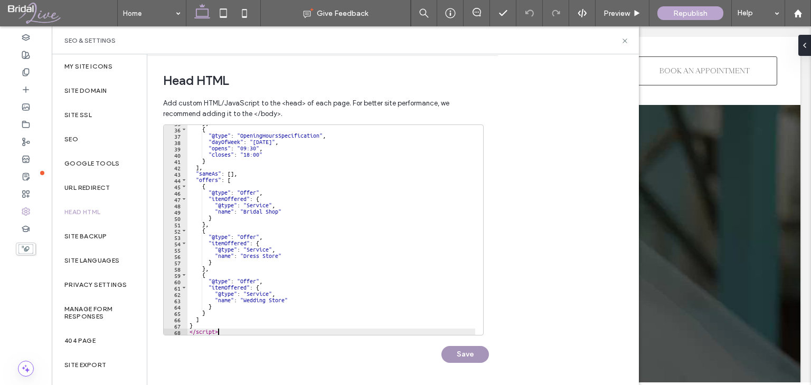
click at [459, 357] on button "Save" at bounding box center [465, 354] width 48 height 17
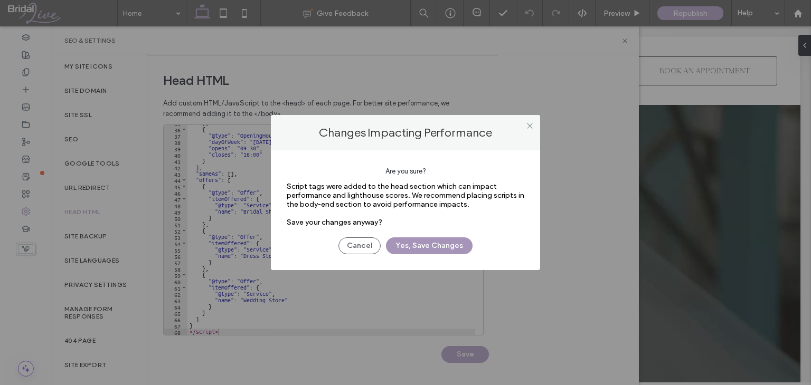
click at [444, 252] on button "Yes, Save Changes" at bounding box center [429, 246] width 87 height 17
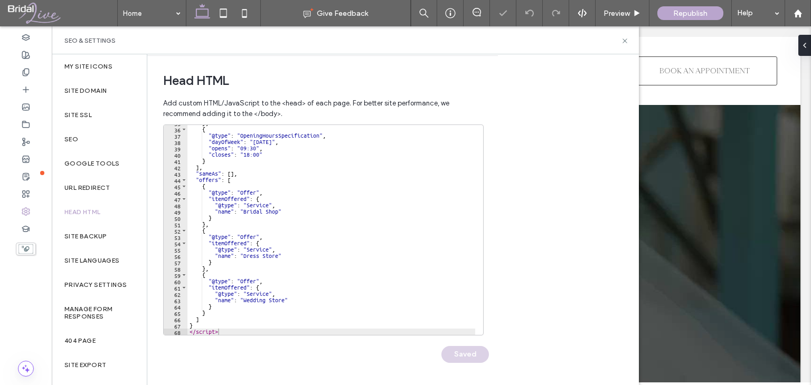
scroll to position [0, 0]
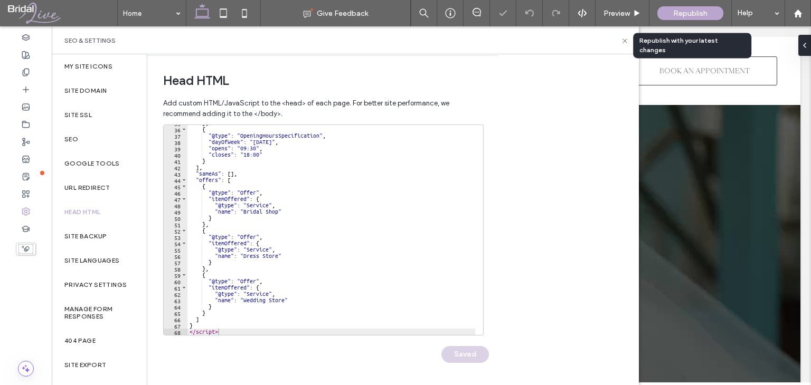
click at [673, 11] on span "Republish" at bounding box center [690, 13] width 34 height 9
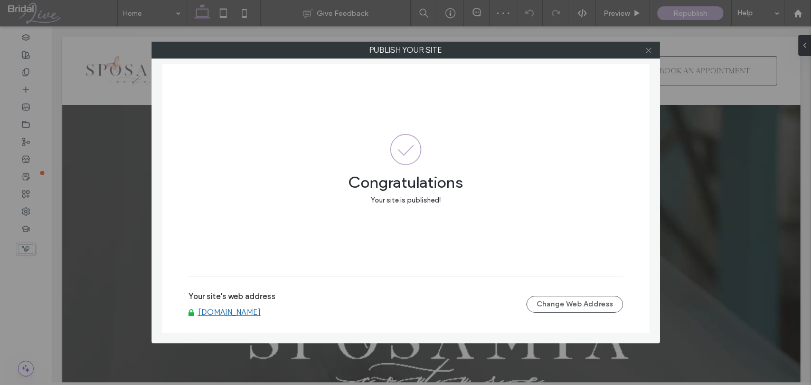
click at [648, 53] on icon at bounding box center [649, 50] width 8 height 8
